Goal: Task Accomplishment & Management: Manage account settings

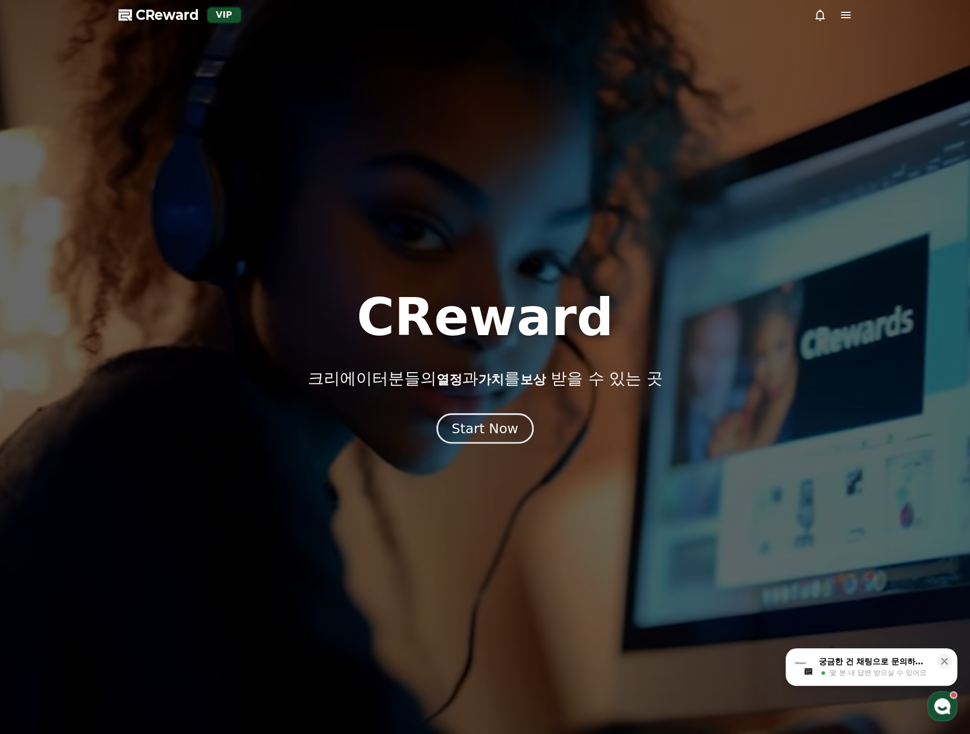
click at [475, 432] on div "Start Now" at bounding box center [485, 428] width 67 height 18
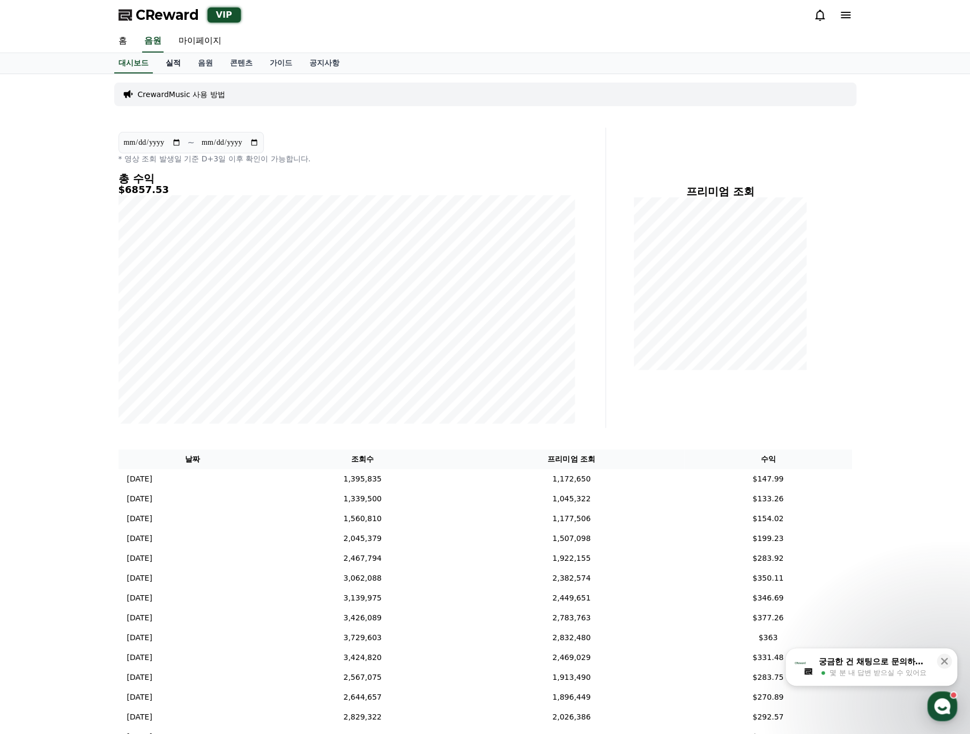
click at [178, 64] on link "실적" at bounding box center [173, 63] width 32 height 20
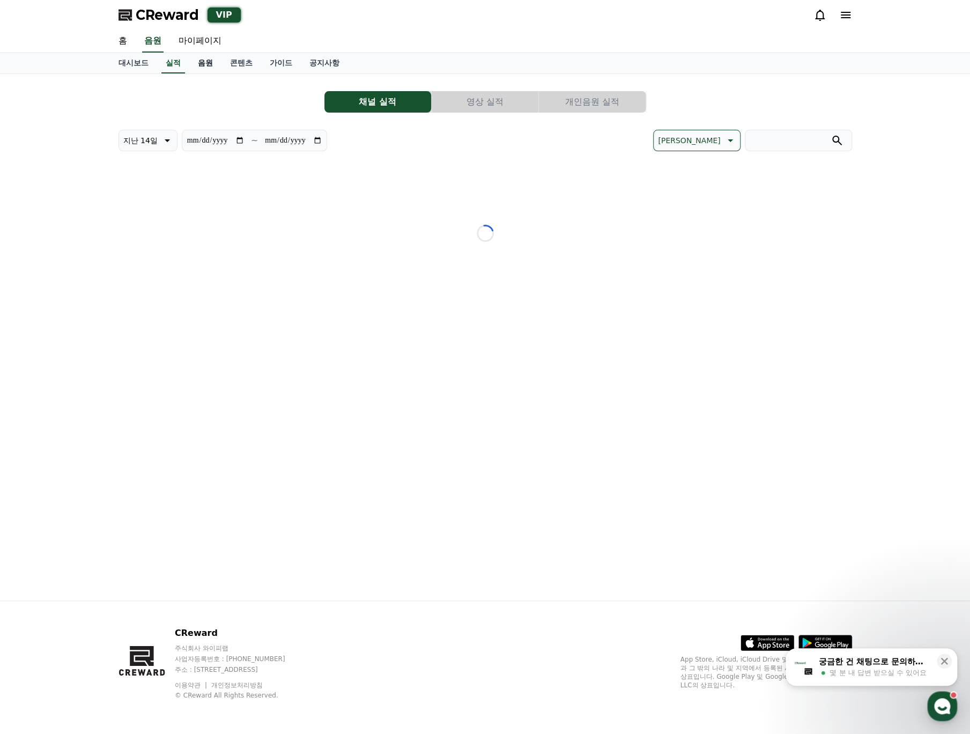
click at [213, 67] on link "음원" at bounding box center [205, 63] width 32 height 20
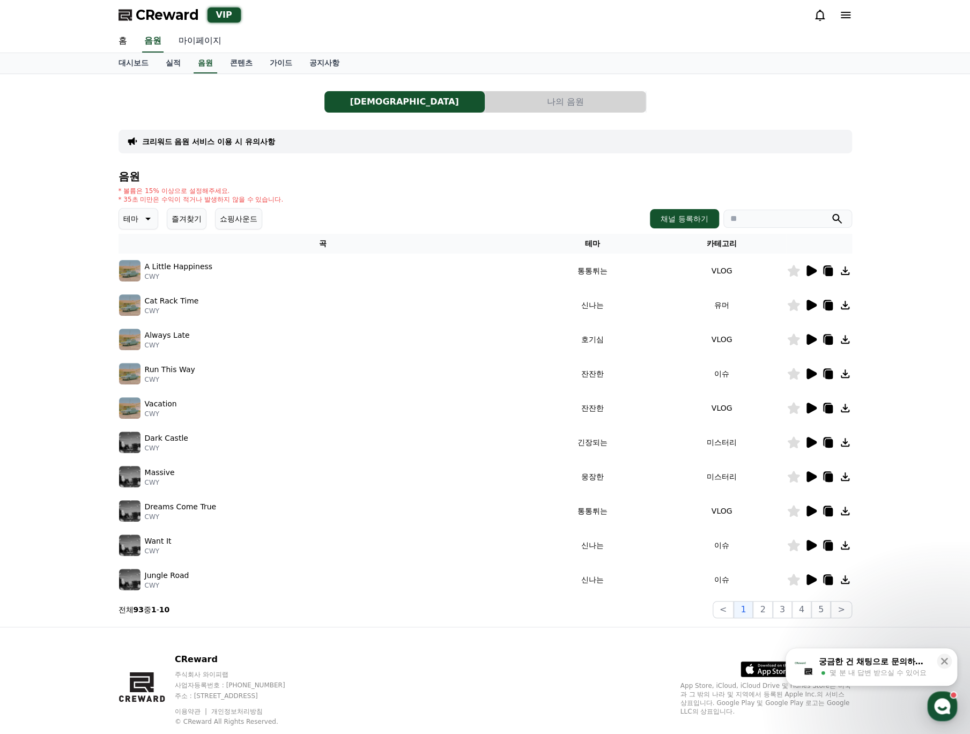
click at [198, 41] on link "마이페이지" at bounding box center [200, 41] width 60 height 23
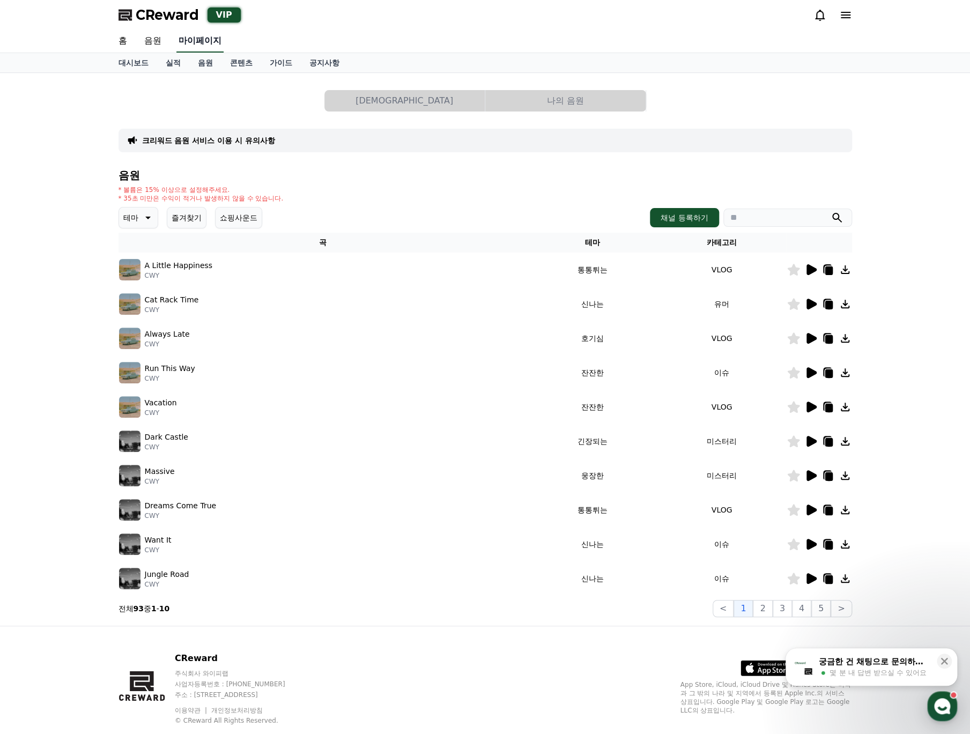
select select "**********"
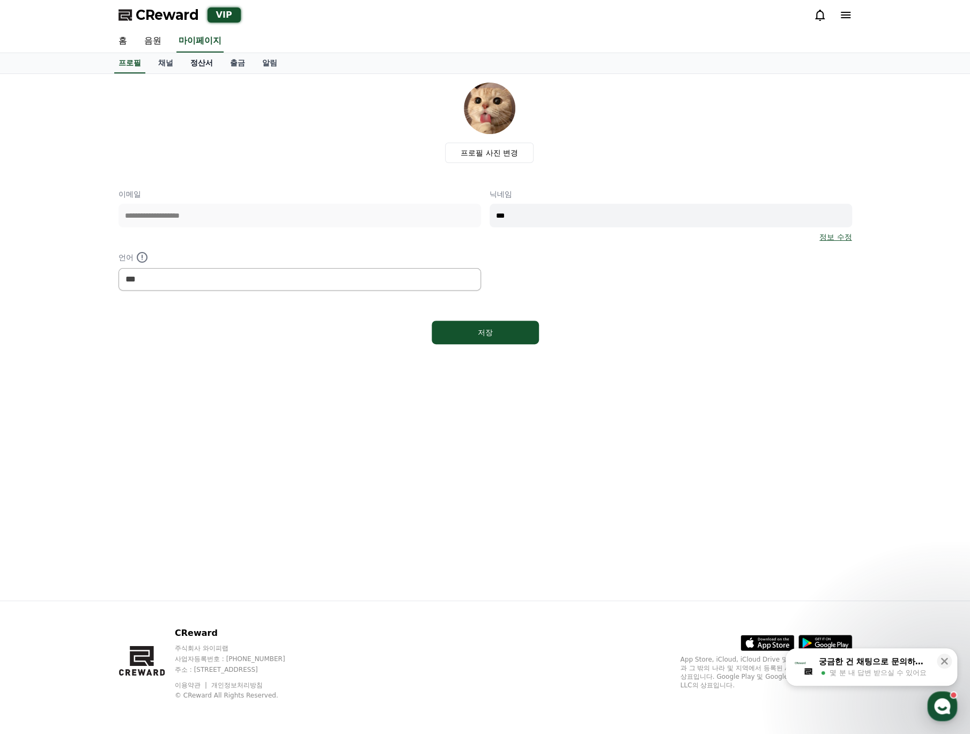
click at [201, 60] on link "정산서" at bounding box center [202, 63] width 40 height 20
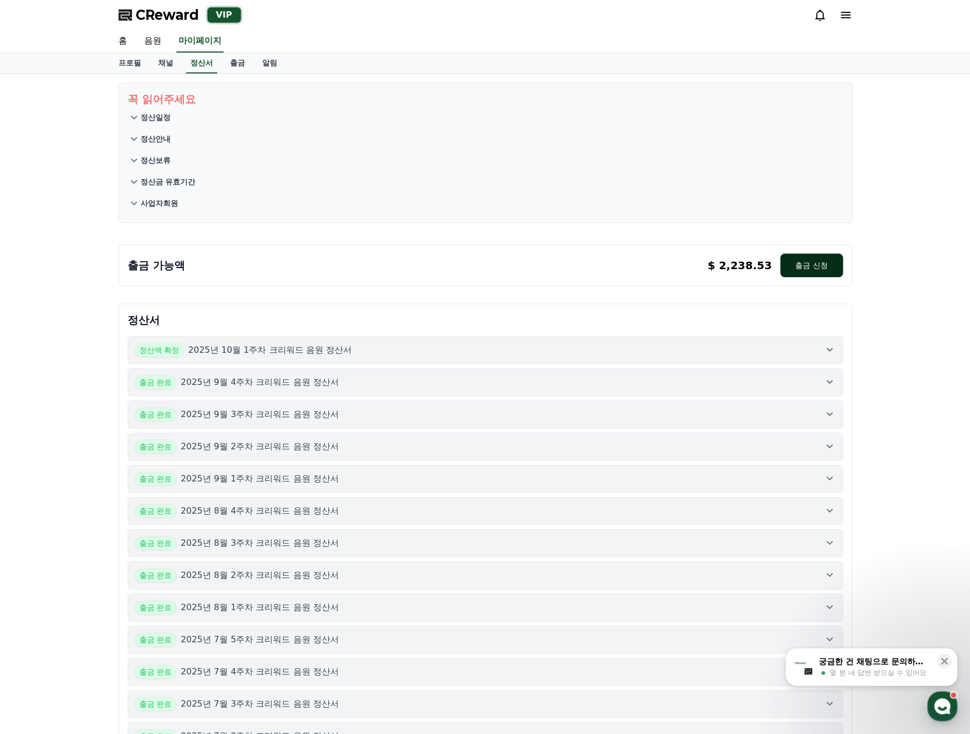
click at [752, 268] on button "출금 신청" at bounding box center [811, 266] width 62 height 24
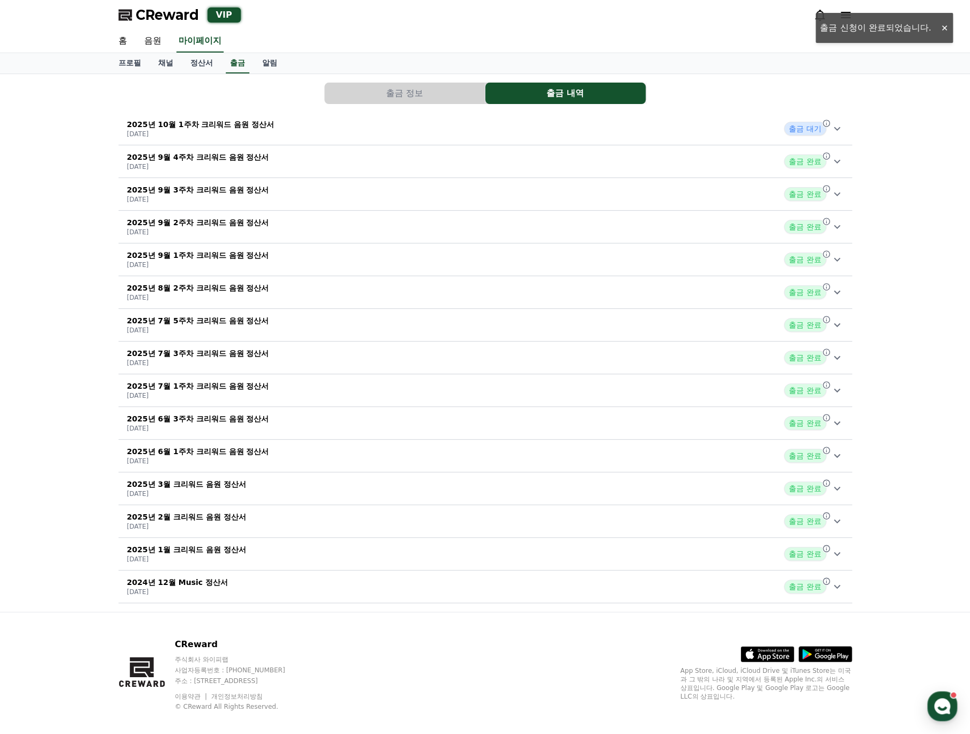
click at [836, 129] on icon at bounding box center [837, 129] width 6 height 4
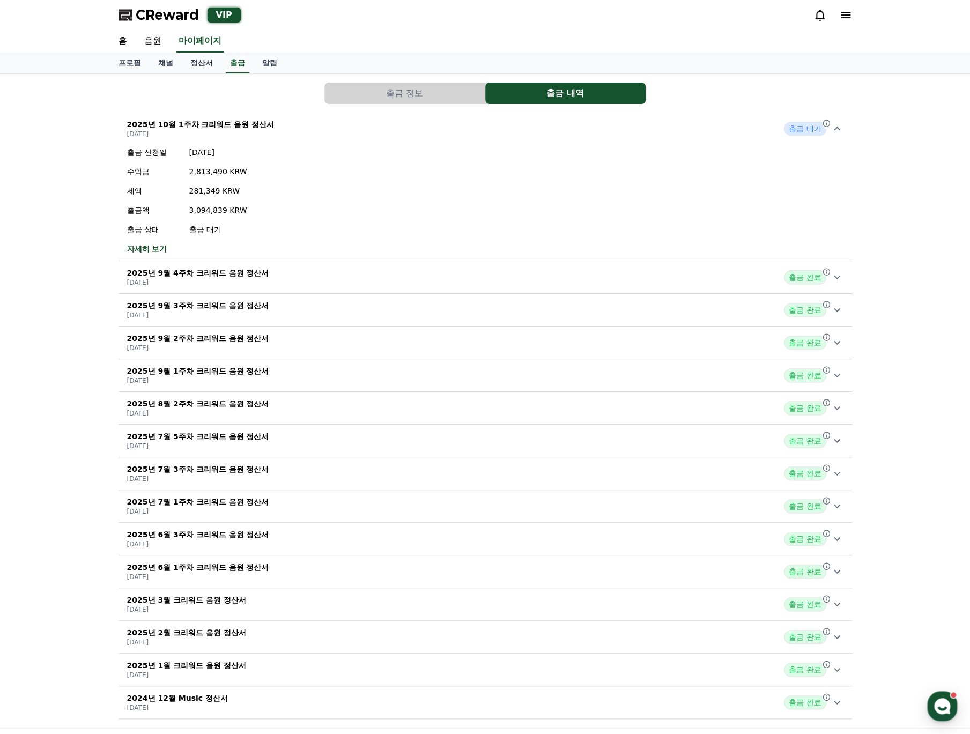
drag, startPoint x: 240, startPoint y: 209, endPoint x: 16, endPoint y: 134, distance: 235.9
click at [16, 134] on div "출금 정보 출금 내역 2025년 10월 1주차 크리워드 음원 정산서 [DATE] 출금 대기 출금 신청일 [DATE] 수익금 2,813,490 …" at bounding box center [485, 401] width 970 height 654
